Goal: Navigation & Orientation: Find specific page/section

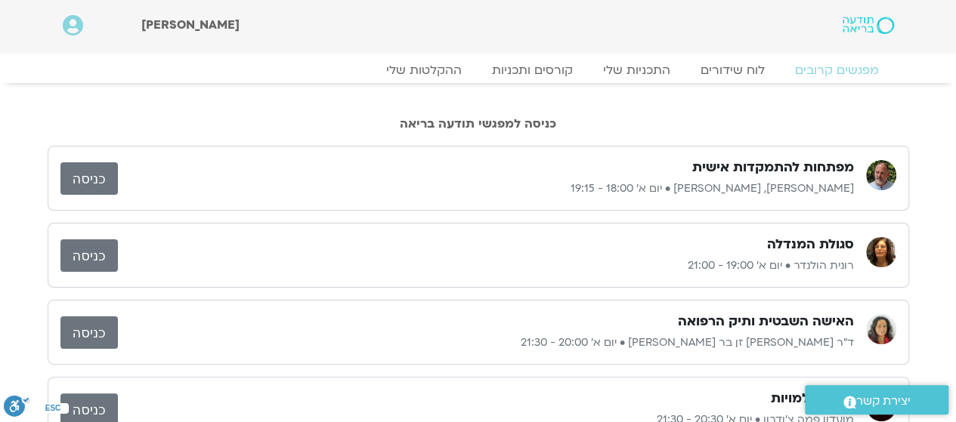
click at [81, 173] on link "כניסה" at bounding box center [88, 178] width 57 height 32
